Goal: Find specific page/section: Find specific page/section

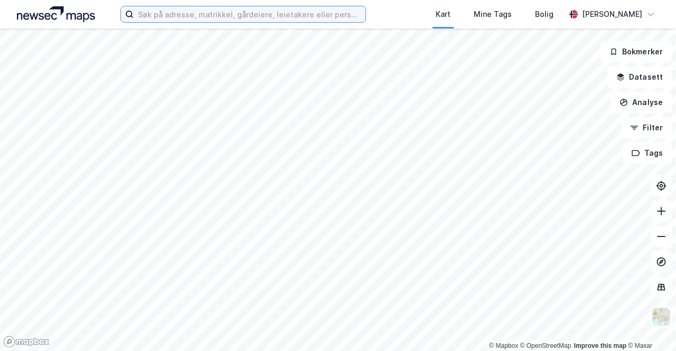
click at [203, 18] on input at bounding box center [250, 14] width 232 height 16
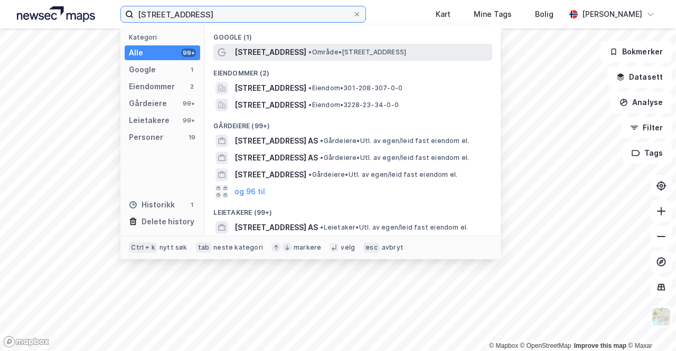
type input "[STREET_ADDRESS]"
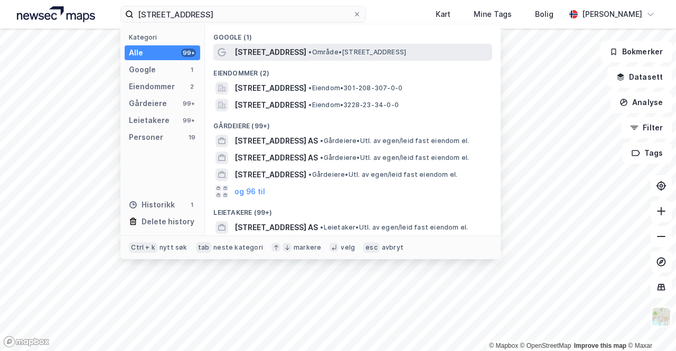
click at [264, 49] on span "[STREET_ADDRESS]" at bounding box center [270, 52] width 72 height 13
